Goal: Task Accomplishment & Management: Use online tool/utility

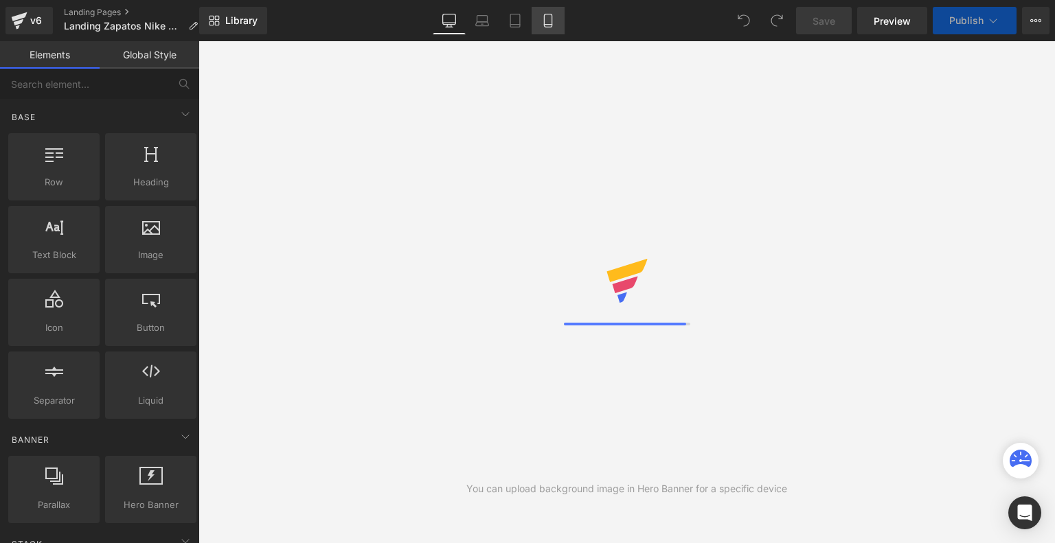
click at [555, 20] on link "Mobile" at bounding box center [547, 20] width 33 height 27
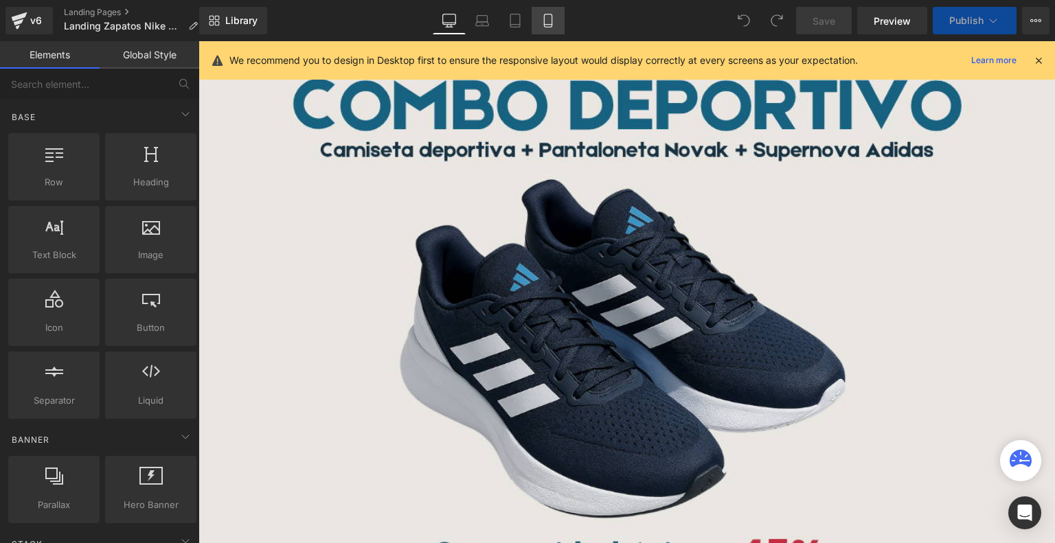
click at [555, 20] on link "Mobile" at bounding box center [547, 20] width 33 height 27
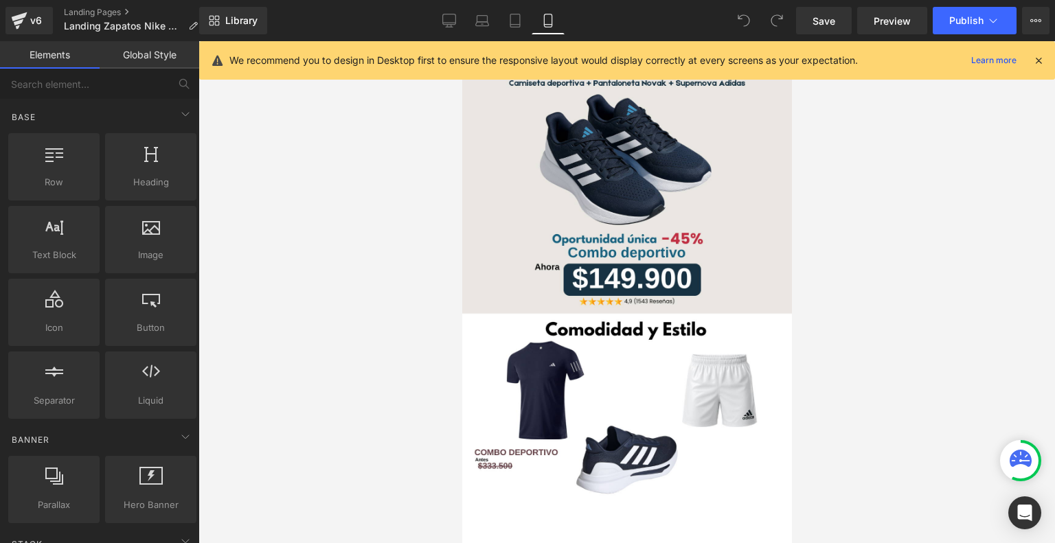
drag, startPoint x: 1044, startPoint y: 58, endPoint x: 1035, endPoint y: 60, distance: 9.2
click at [1035, 60] on div "We recommend you to design in Desktop first to ensure the responsive layout wou…" at bounding box center [626, 60] width 855 height 38
click at [1035, 60] on icon at bounding box center [1038, 60] width 12 height 12
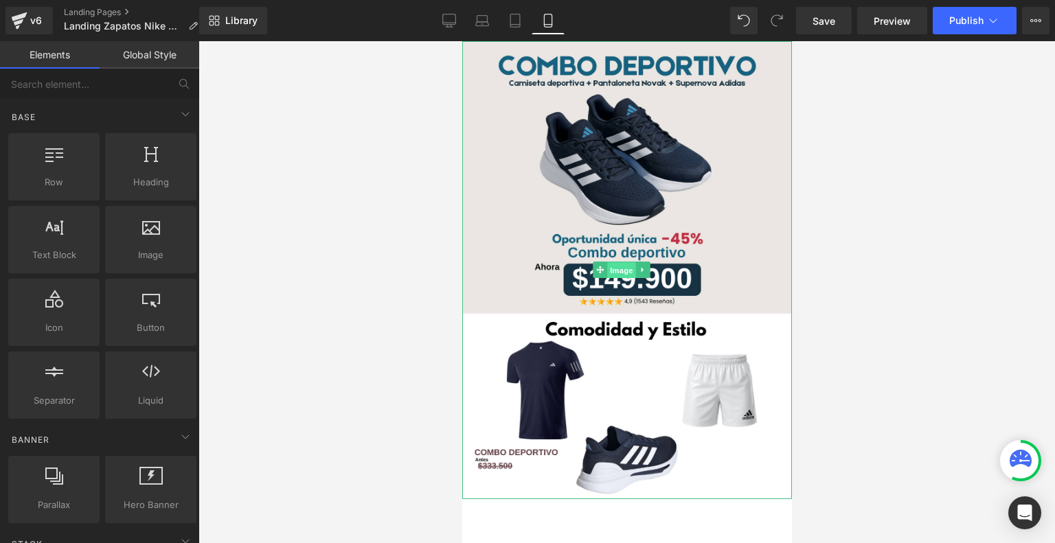
click at [621, 262] on span "Image" at bounding box center [621, 270] width 29 height 16
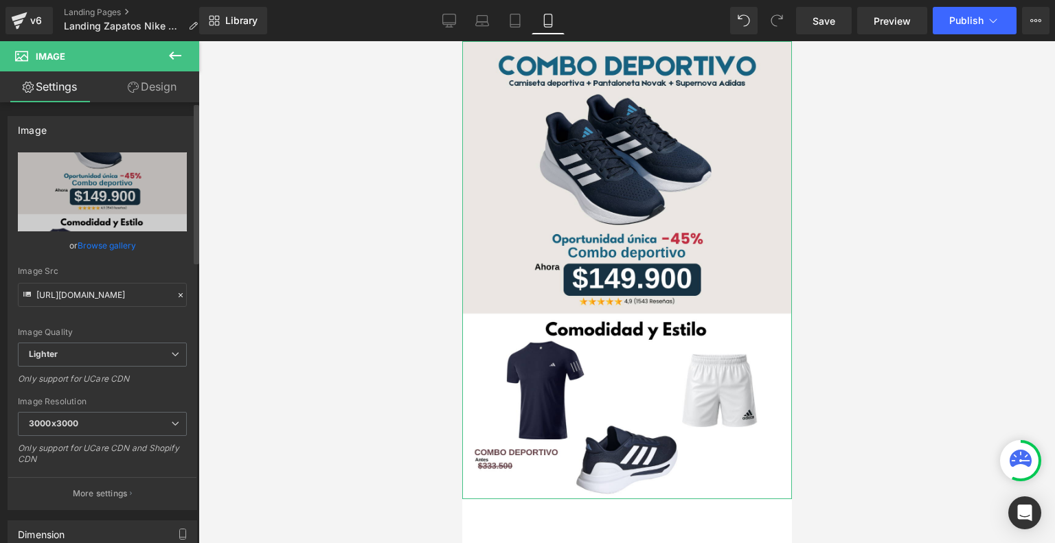
click at [110, 245] on link "Browse gallery" at bounding box center [107, 245] width 58 height 24
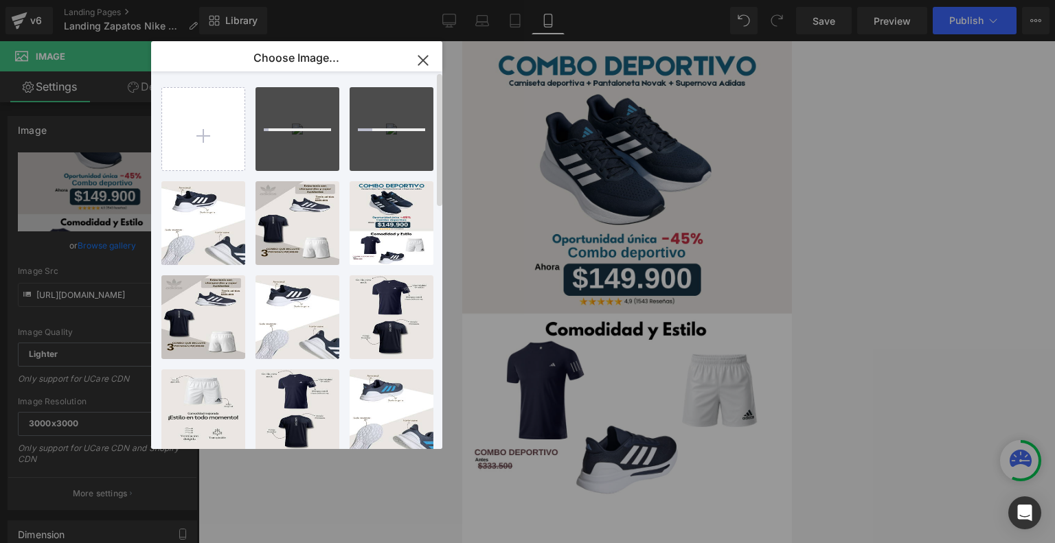
type input "C:\fakepath\Landing Glow NIKE VK2 (2).png"
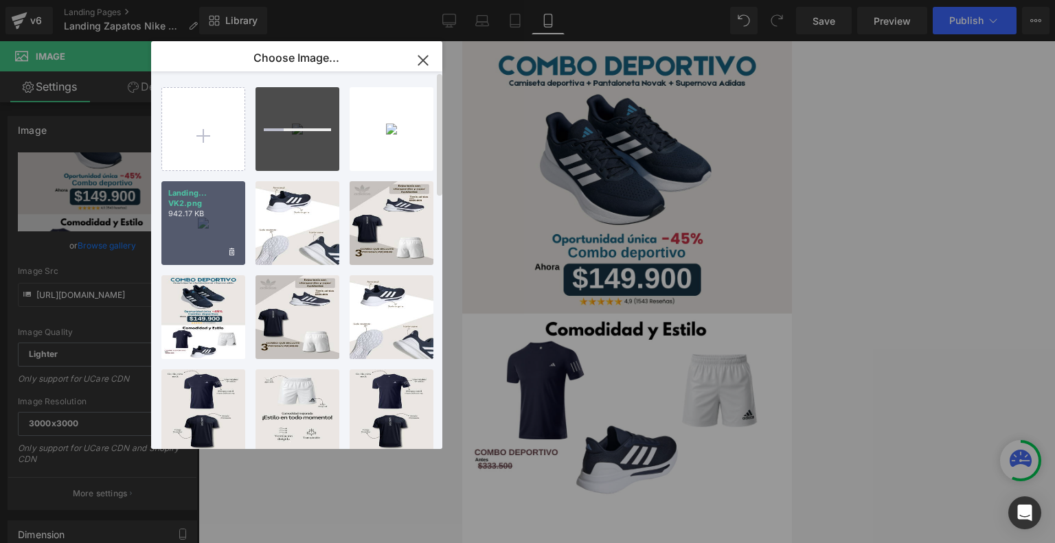
click at [205, 235] on div "Landing... VK2.png 942.17 KB" at bounding box center [203, 223] width 84 height 84
type input "[URL][DOMAIN_NAME]"
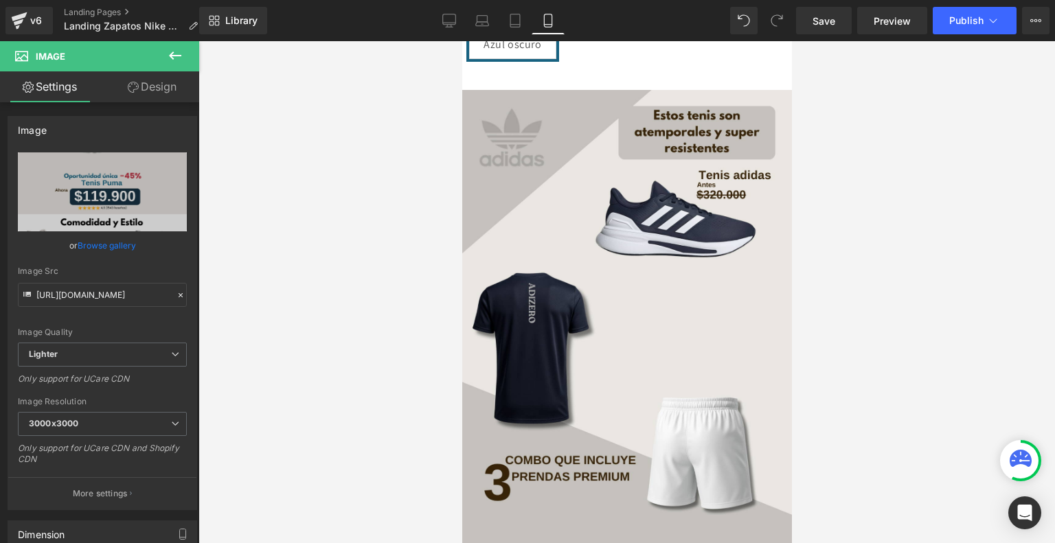
scroll to position [685, 0]
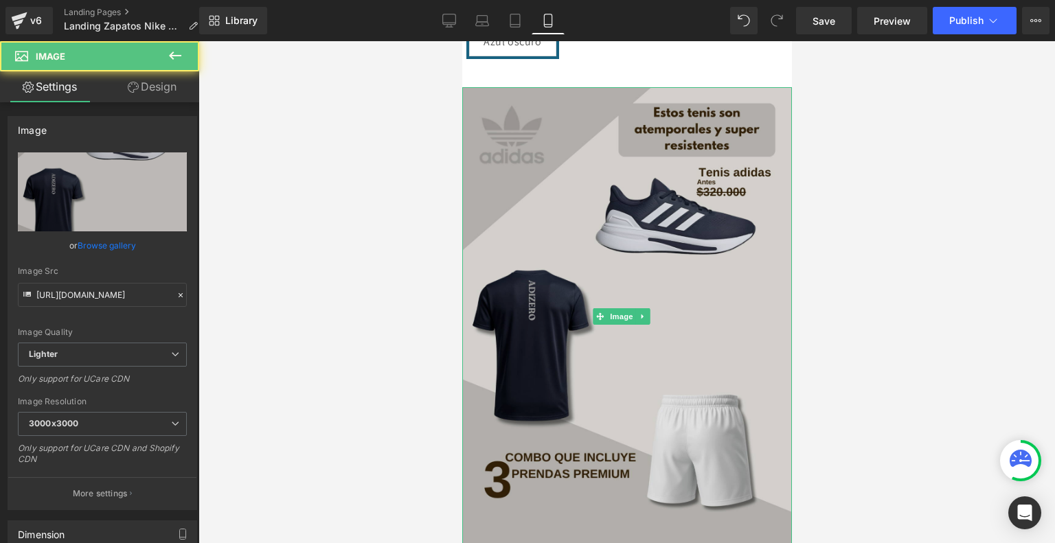
click at [609, 288] on div "Image" at bounding box center [626, 316] width 330 height 458
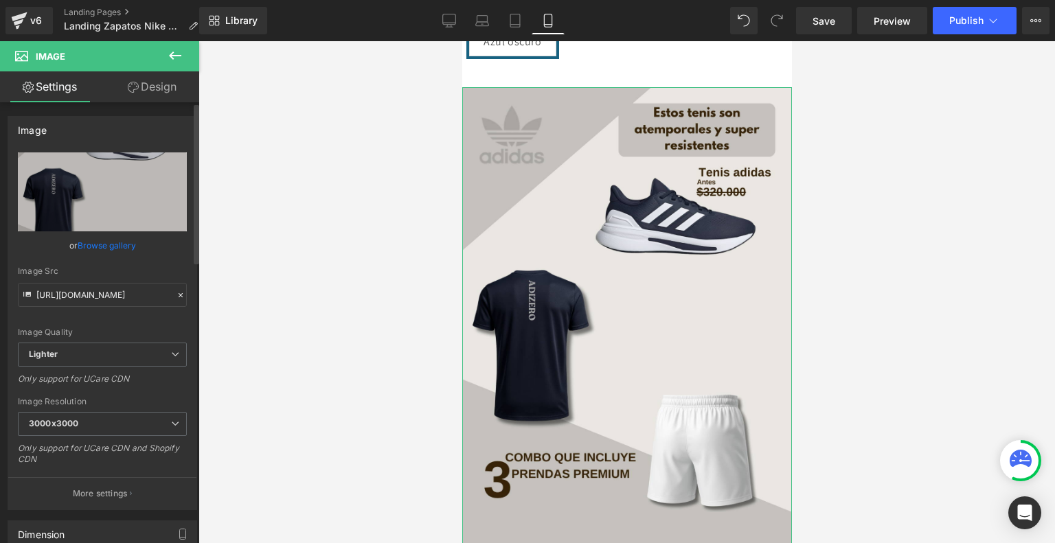
click at [118, 244] on link "Browse gallery" at bounding box center [107, 245] width 58 height 24
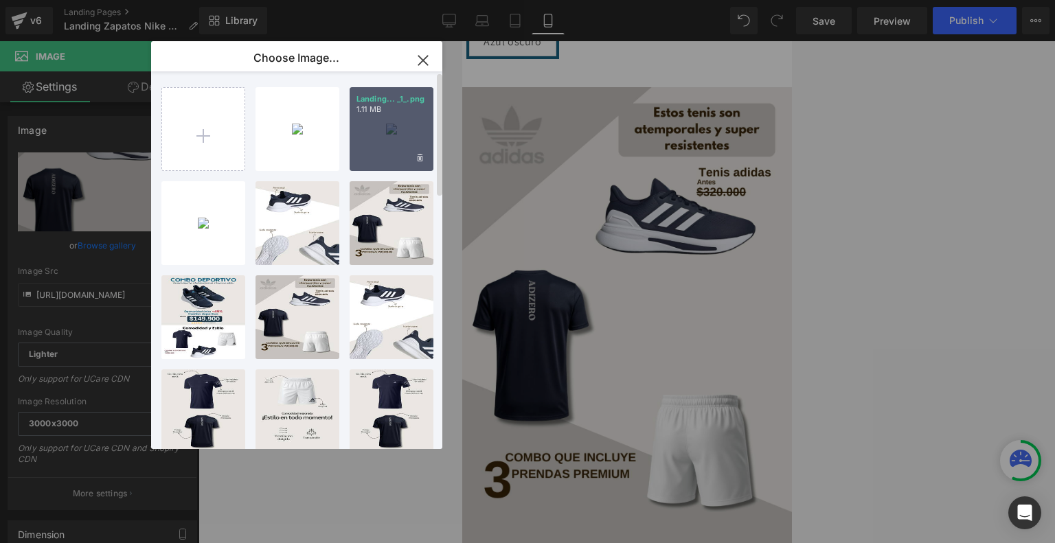
click at [384, 130] on div "Landing... _1_.png 1.11 MB" at bounding box center [391, 129] width 84 height 84
type input "[URL][DOMAIN_NAME]"
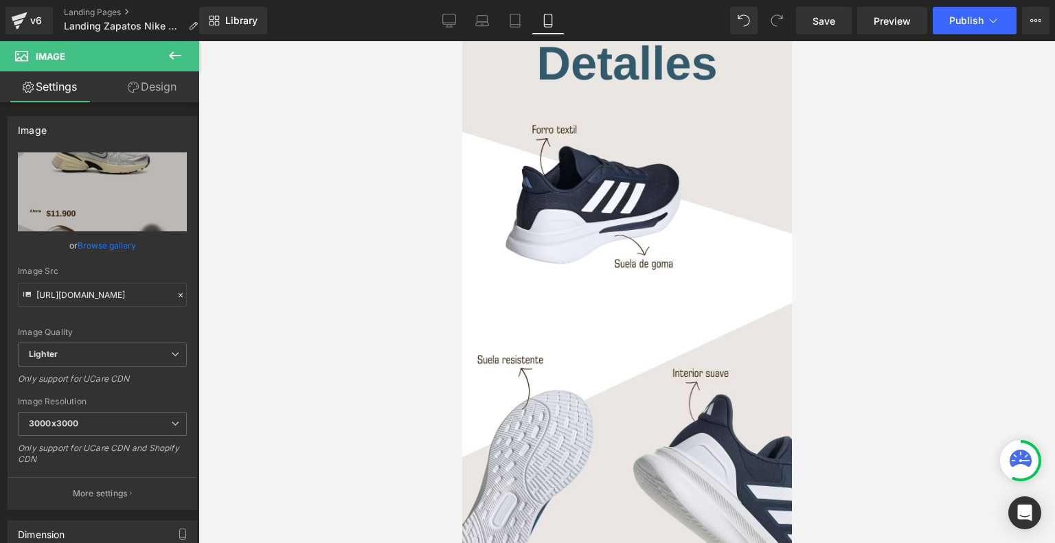
scroll to position [1199, 0]
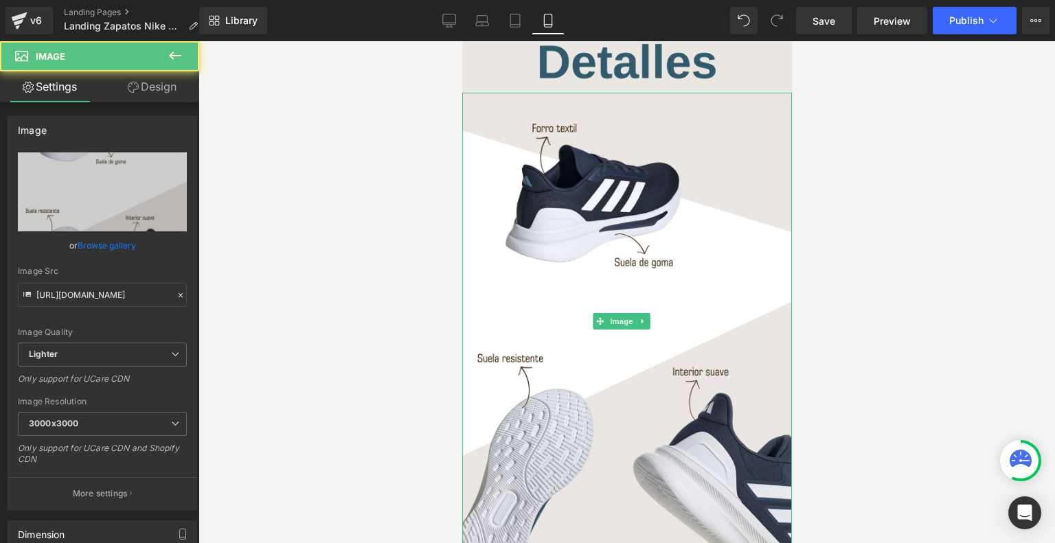
click at [570, 296] on img at bounding box center [626, 322] width 330 height 458
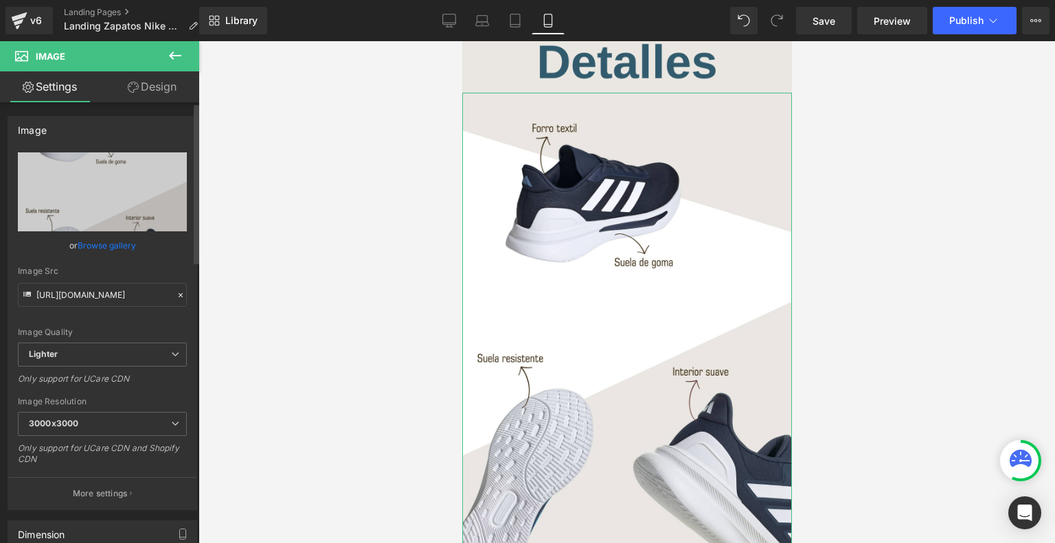
click at [128, 244] on link "Browse gallery" at bounding box center [107, 245] width 58 height 24
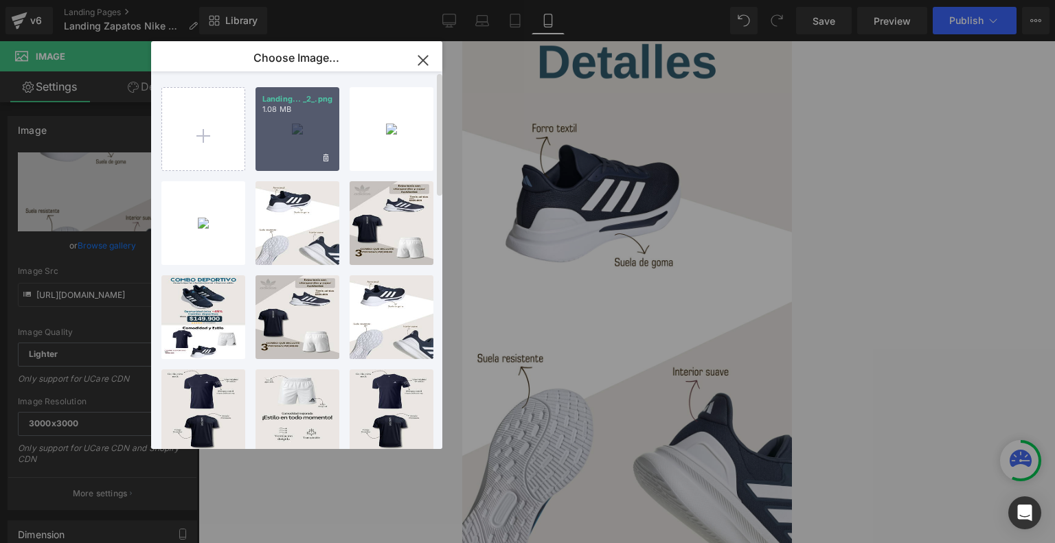
click at [319, 128] on div "Landing... _2_.png 1.08 MB" at bounding box center [297, 129] width 84 height 84
type input "[URL][DOMAIN_NAME]"
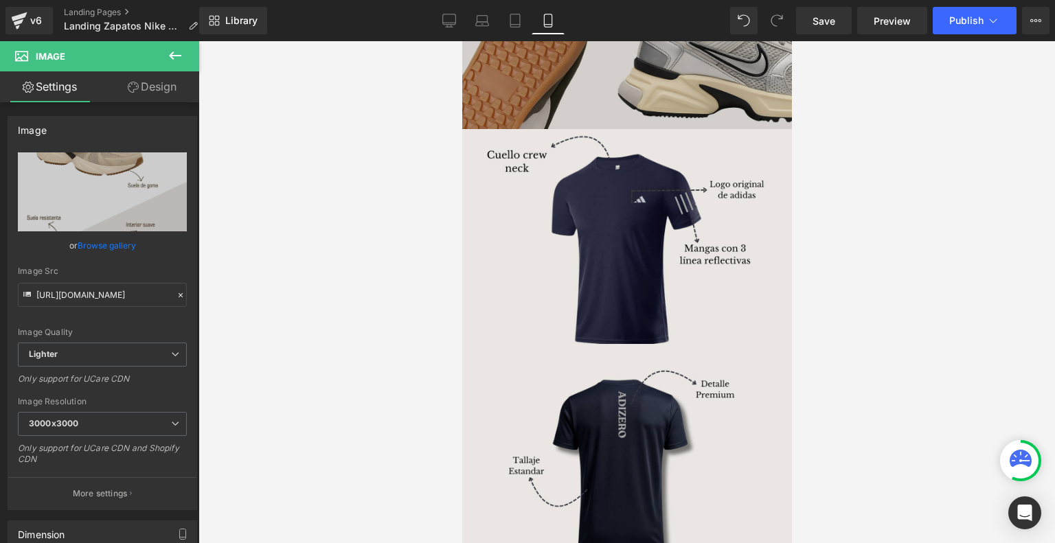
scroll to position [1615, 0]
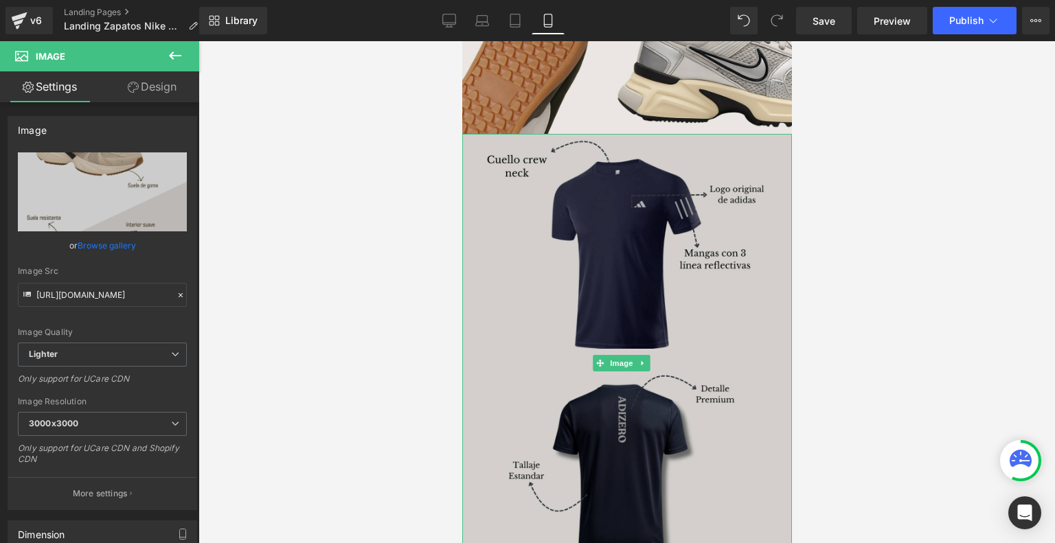
click at [624, 290] on img at bounding box center [626, 363] width 330 height 458
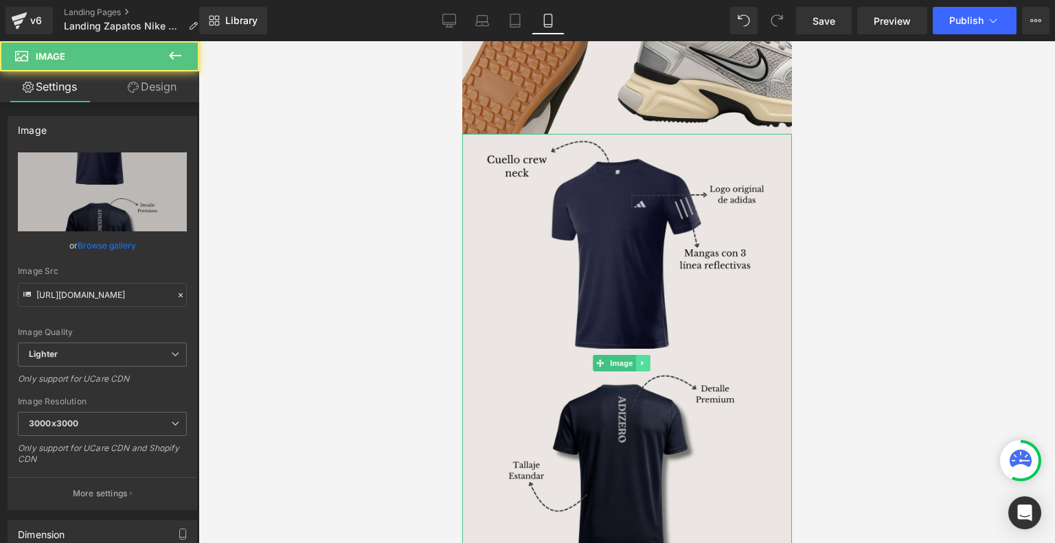
click at [644, 355] on link at bounding box center [642, 363] width 14 height 16
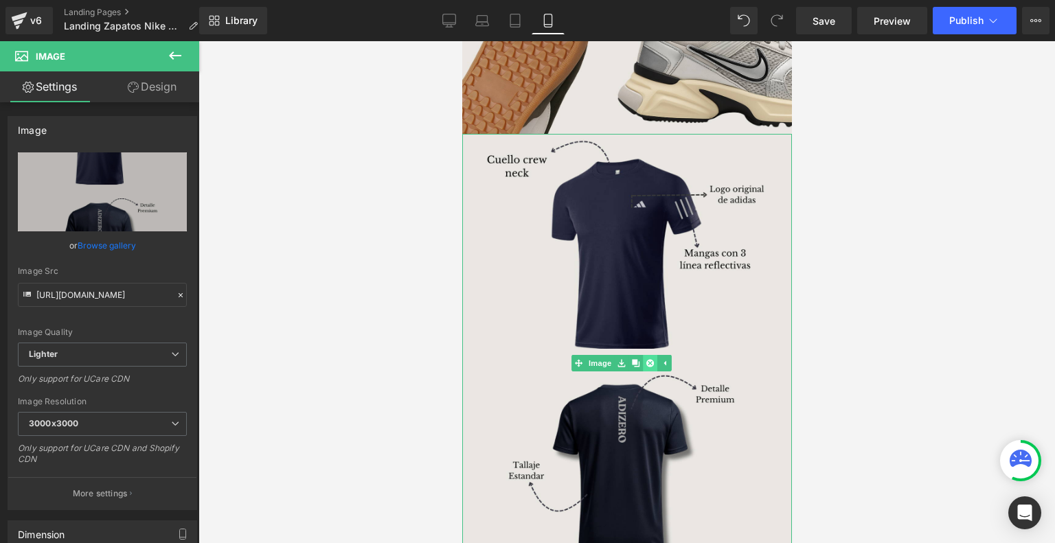
click at [651, 359] on icon at bounding box center [649, 363] width 8 height 8
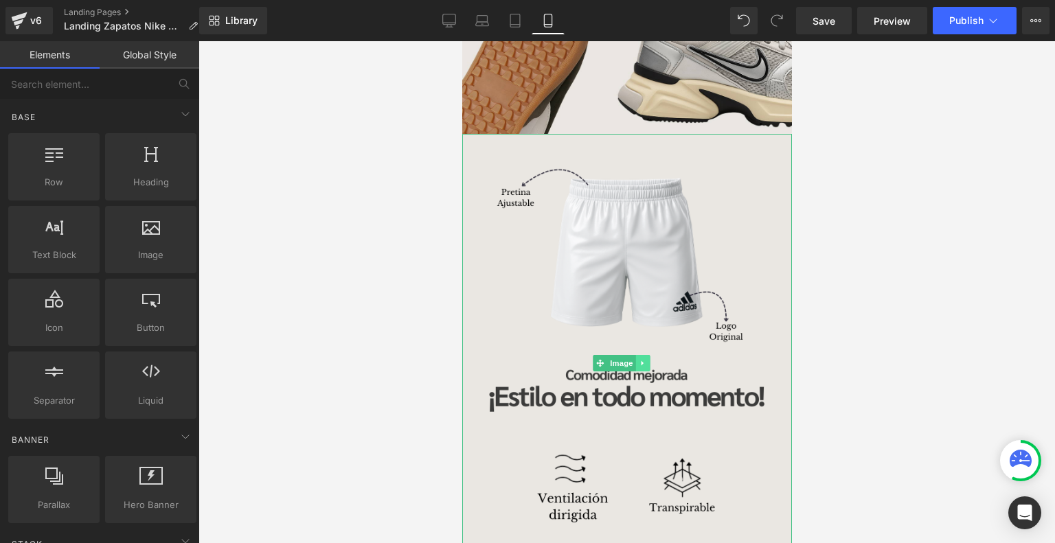
click at [643, 359] on icon at bounding box center [642, 363] width 8 height 8
click at [651, 359] on icon at bounding box center [649, 363] width 8 height 8
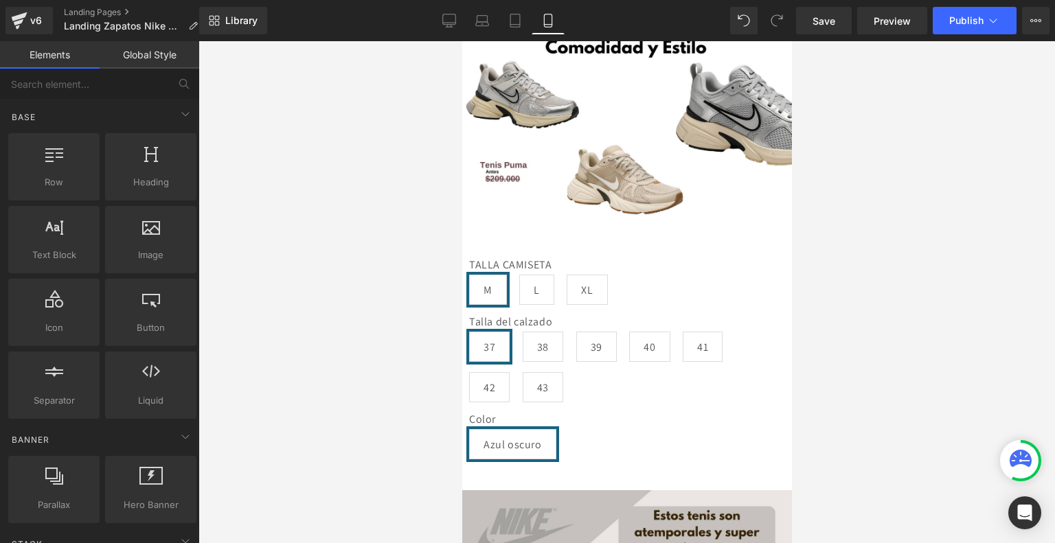
scroll to position [291, 0]
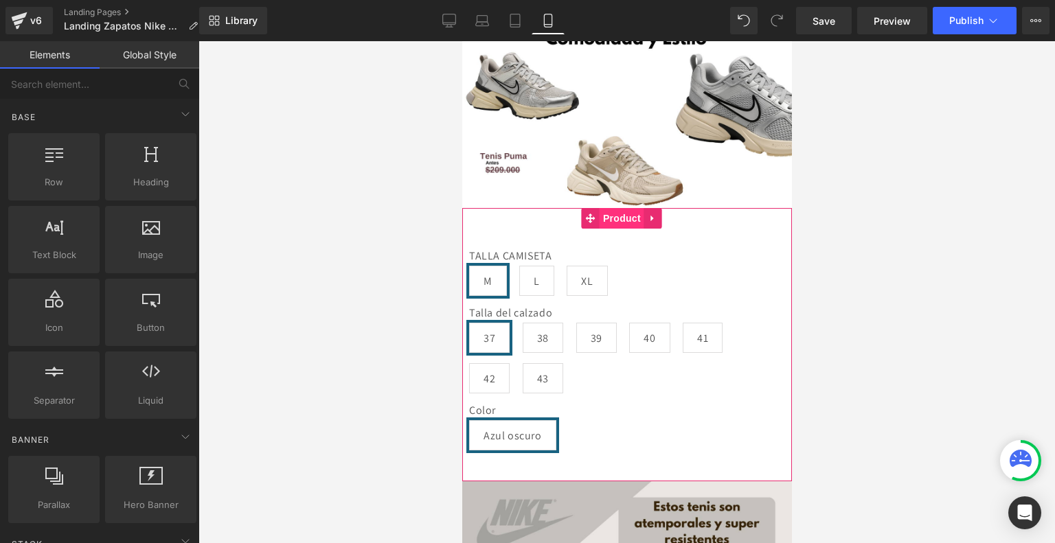
click at [623, 208] on span "Product" at bounding box center [621, 218] width 45 height 21
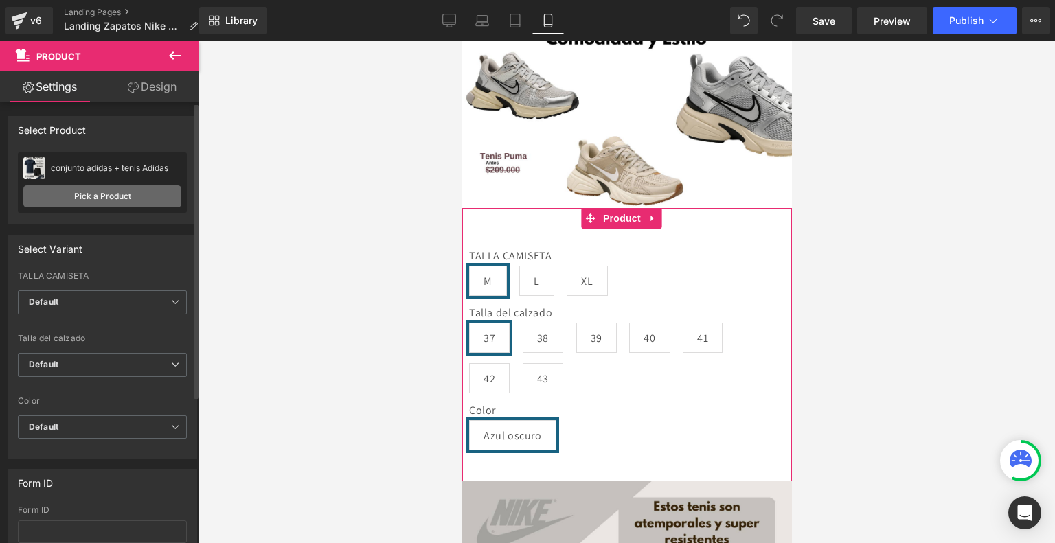
click at [117, 187] on link "Pick a Product" at bounding box center [102, 196] width 158 height 22
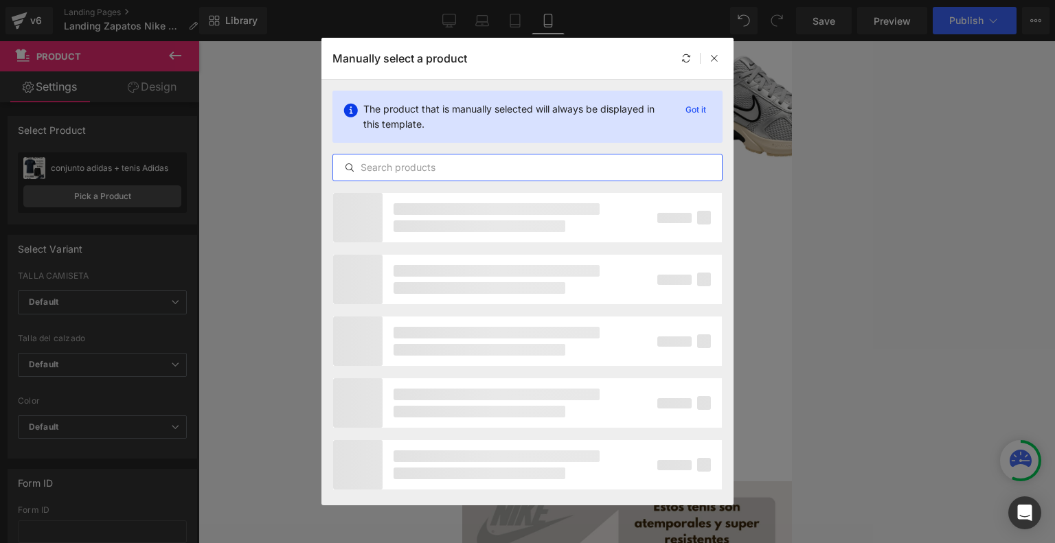
click at [497, 173] on input "text" at bounding box center [527, 167] width 389 height 16
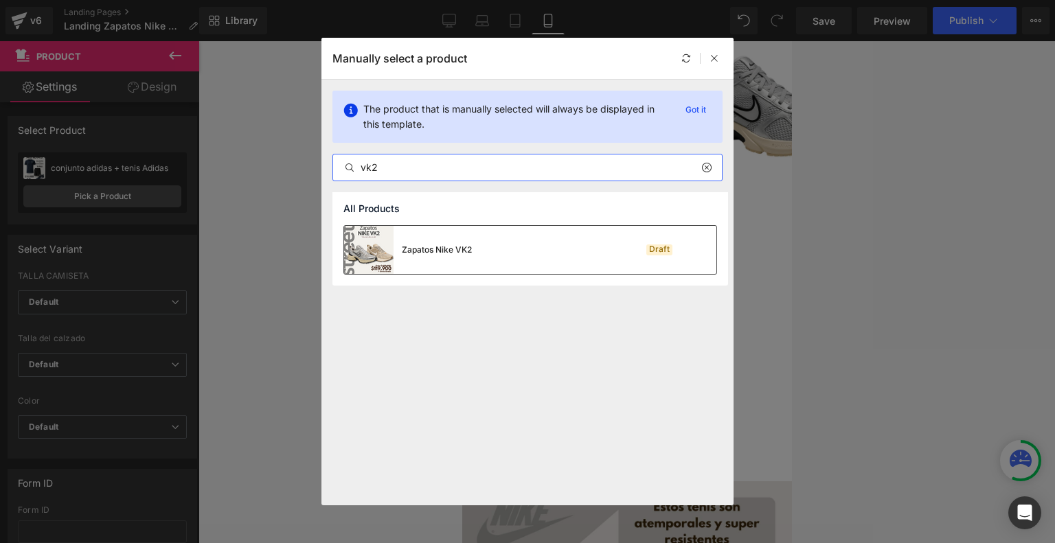
type input "vk2"
click at [457, 253] on div "Zapatos Nike VK2" at bounding box center [437, 250] width 70 height 12
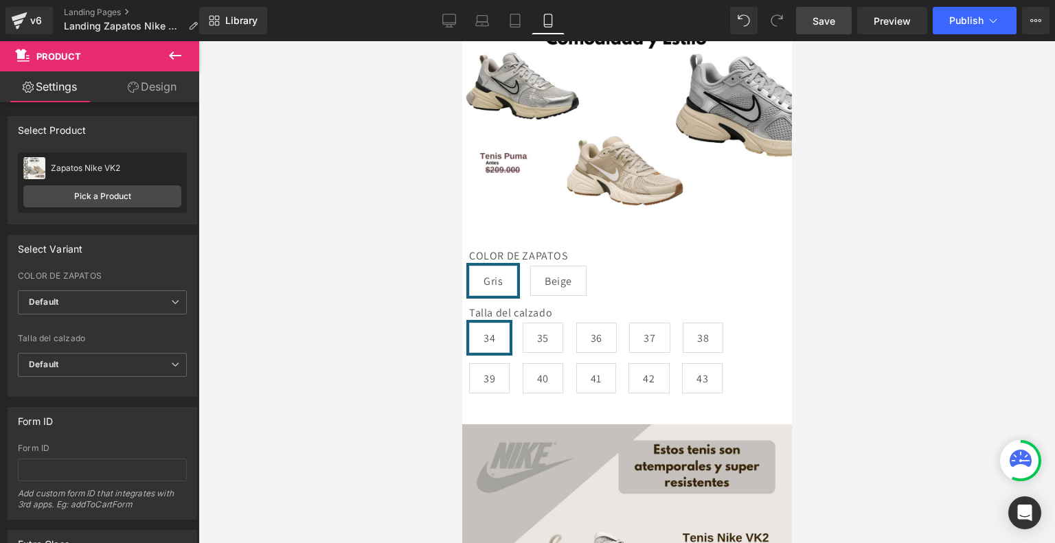
click at [824, 31] on link "Save" at bounding box center [824, 20] width 56 height 27
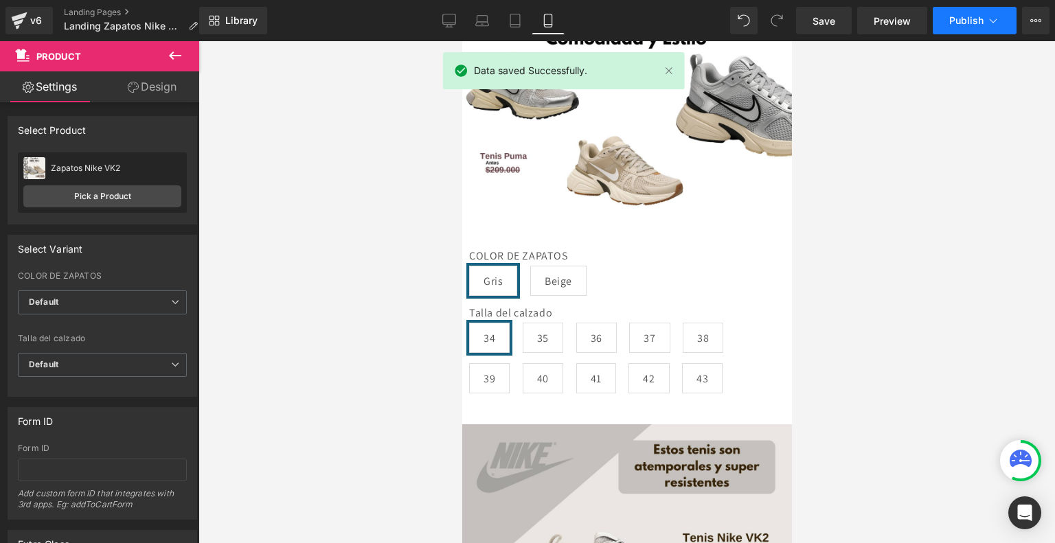
click at [975, 24] on span "Publish" at bounding box center [966, 20] width 34 height 11
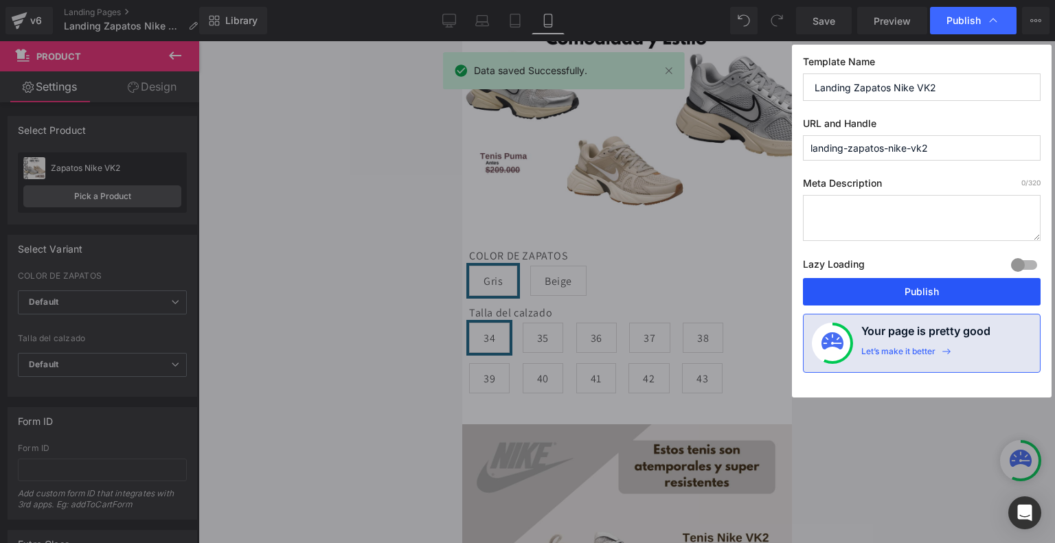
click at [898, 286] on button "Publish" at bounding box center [922, 291] width 238 height 27
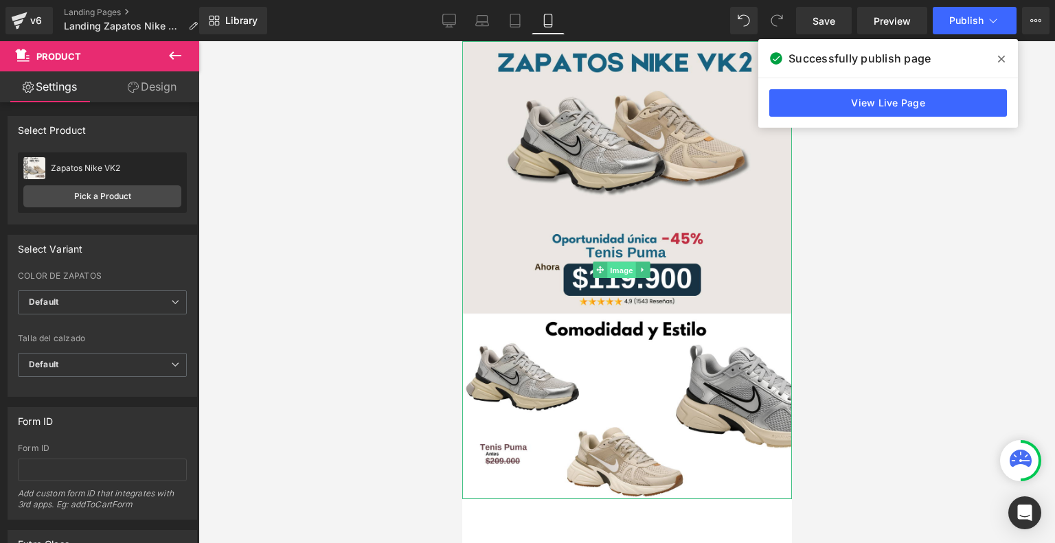
click at [627, 264] on span "Image" at bounding box center [621, 270] width 29 height 16
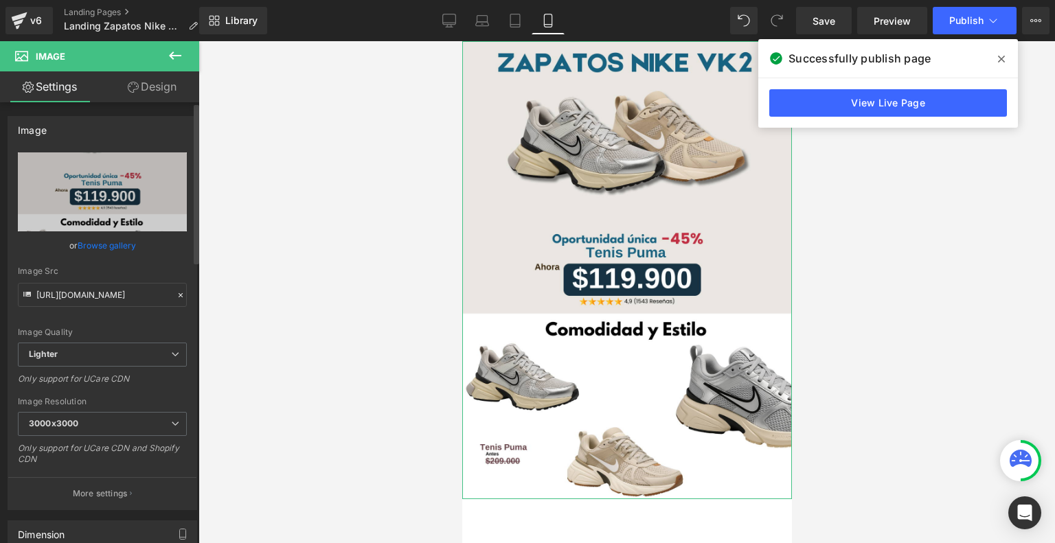
click at [100, 244] on link "Browse gallery" at bounding box center [107, 245] width 58 height 24
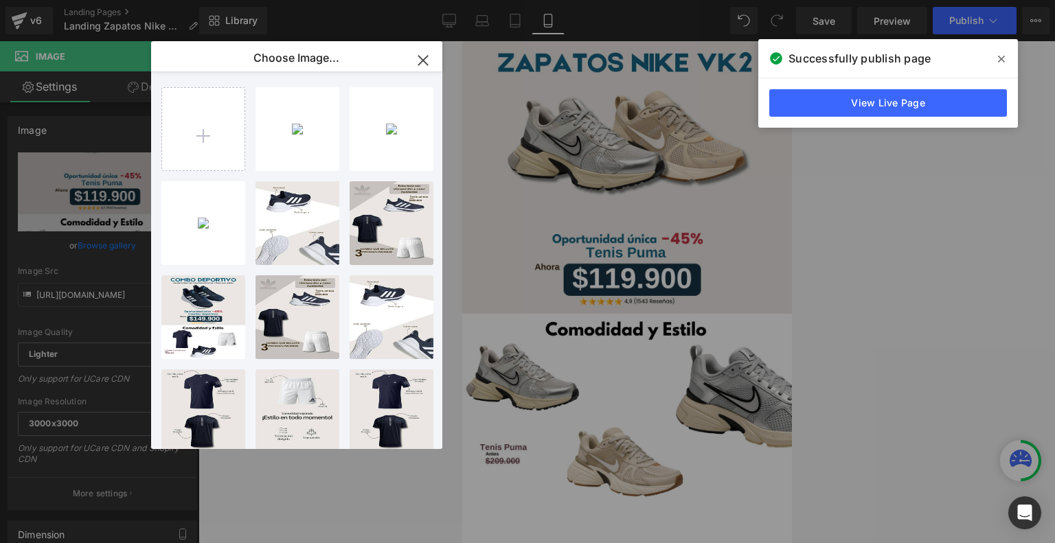
type input "C:\fakepath\Landing Glow NIKE VK2 (3).png"
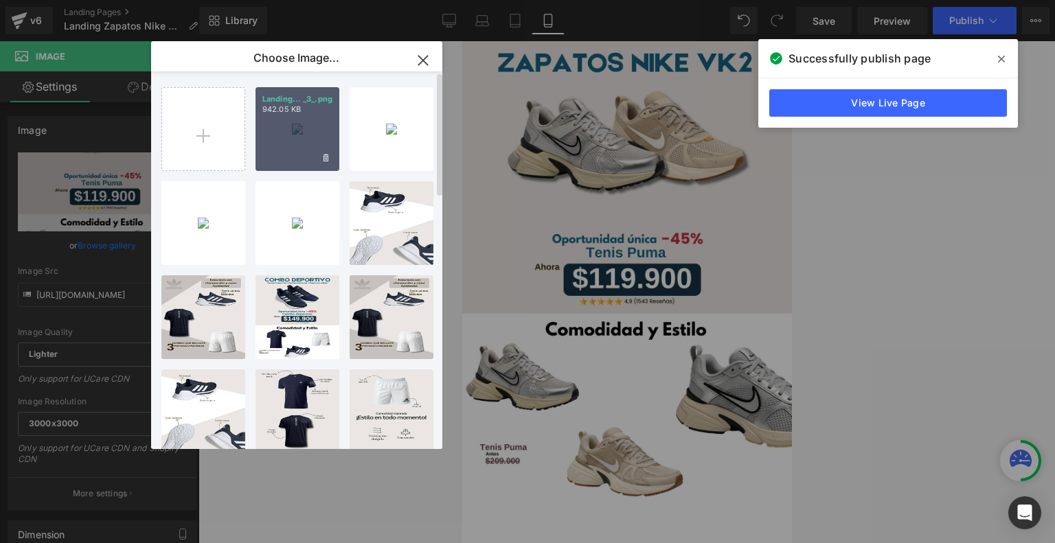
click at [282, 133] on div "Landing... _3_.png 942.05 KB" at bounding box center [297, 129] width 84 height 84
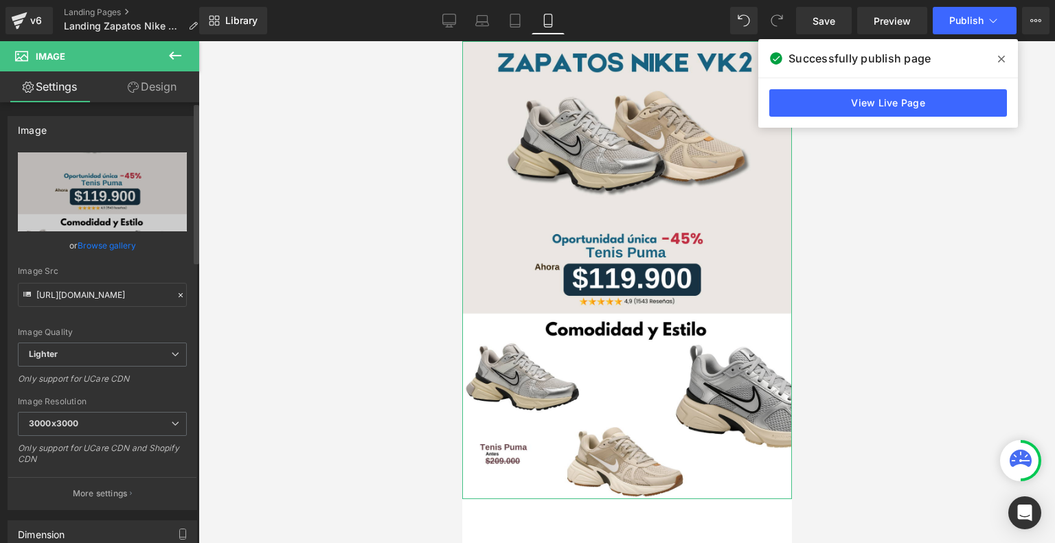
click at [104, 242] on link "Browse gallery" at bounding box center [107, 245] width 58 height 24
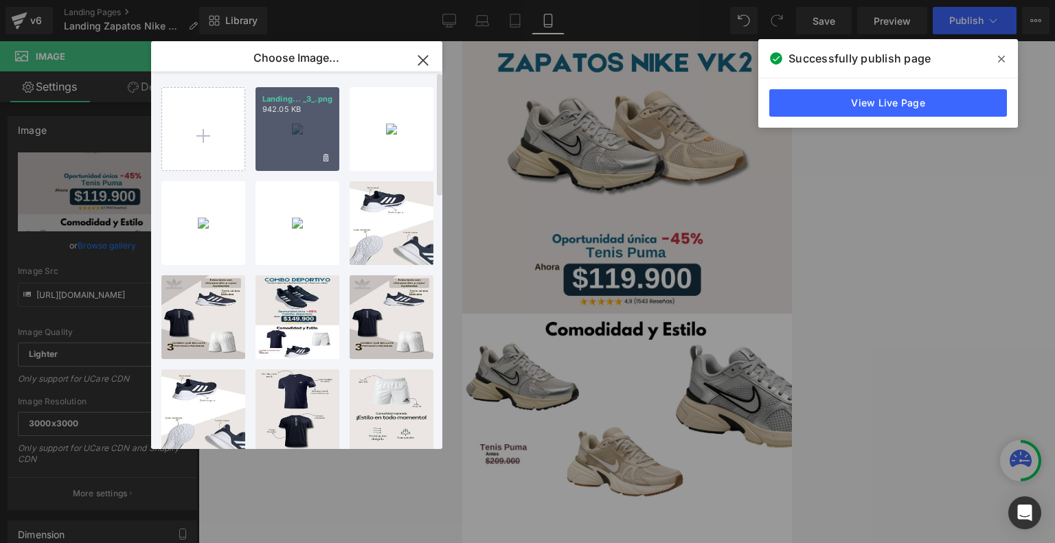
click at [286, 141] on div "Landing... _3_.png 942.05 KB" at bounding box center [297, 129] width 84 height 84
type input "[URL][DOMAIN_NAME]"
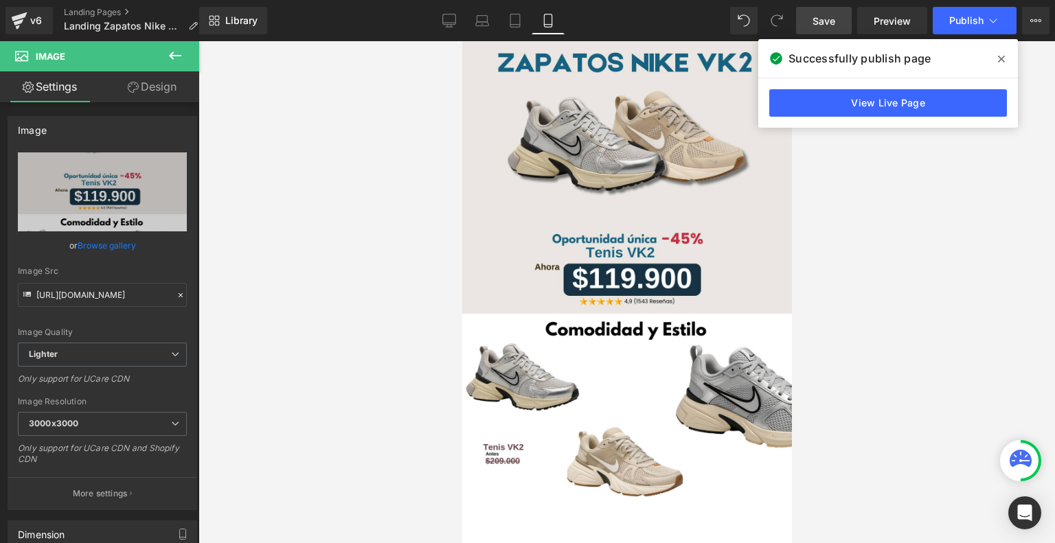
click at [830, 16] on span "Save" at bounding box center [823, 21] width 23 height 14
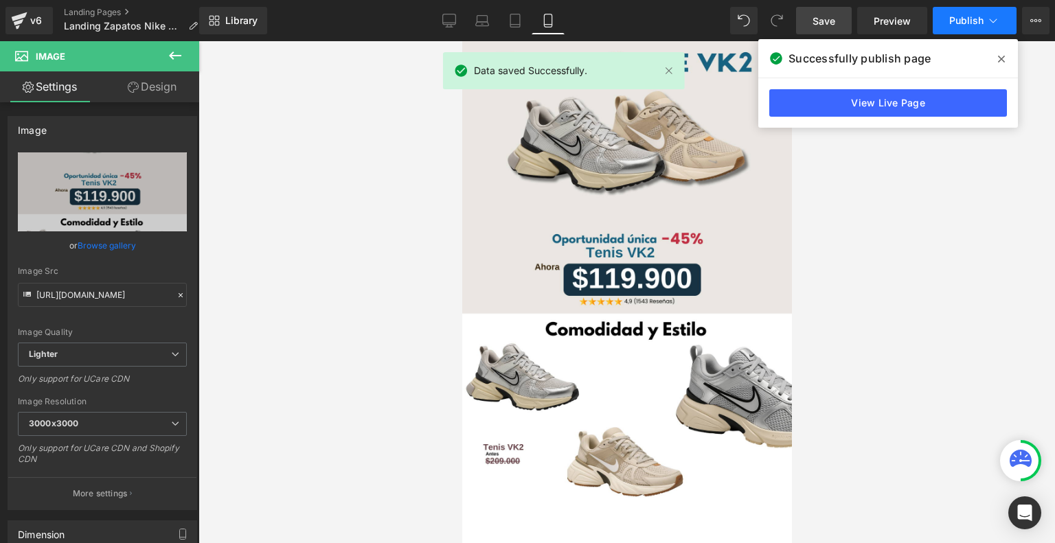
click at [976, 30] on button "Publish" at bounding box center [974, 20] width 84 height 27
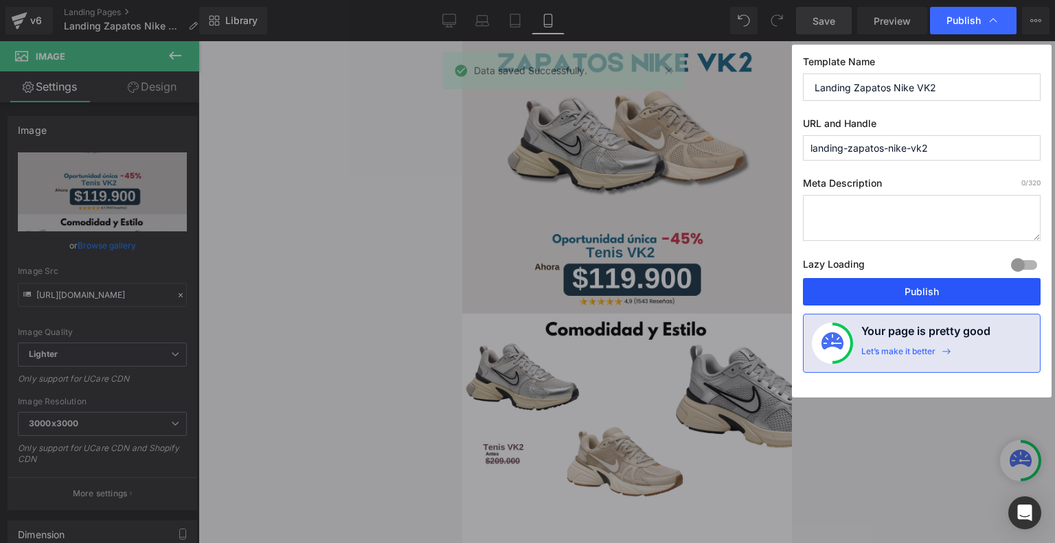
click at [897, 286] on button "Publish" at bounding box center [922, 291] width 238 height 27
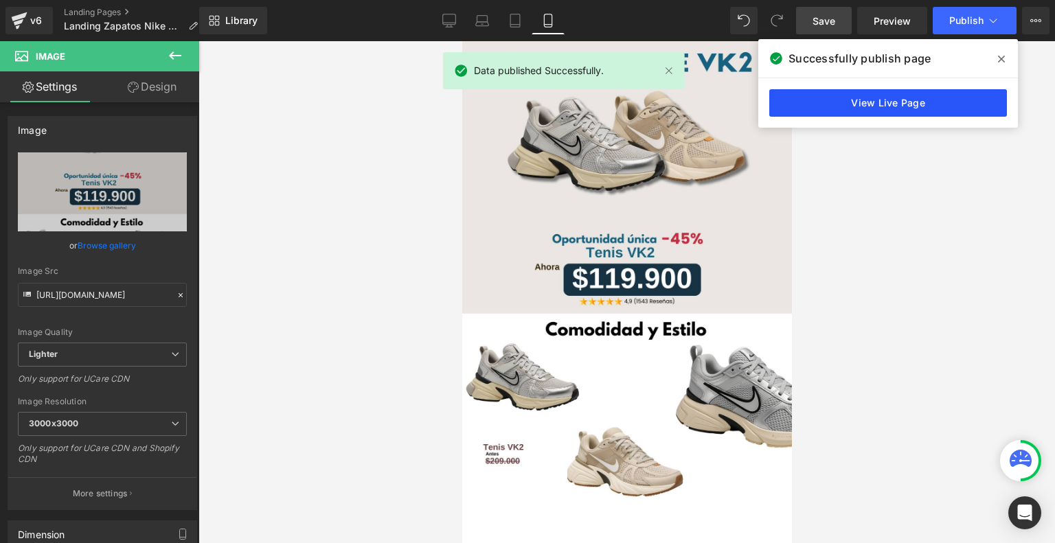
click at [873, 106] on link "View Live Page" at bounding box center [888, 102] width 238 height 27
